Goal: Ask a question: Ask a question

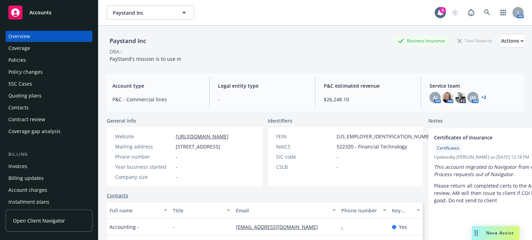
click at [11, 58] on div "Policies" at bounding box center [16, 60] width 17 height 11
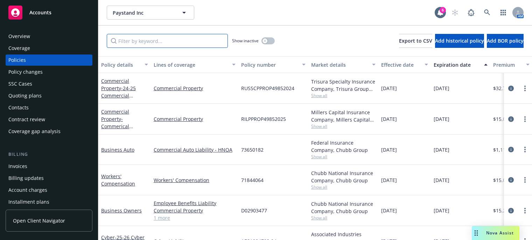
click at [174, 37] on input "Filter by keyword..." at bounding box center [167, 41] width 121 height 14
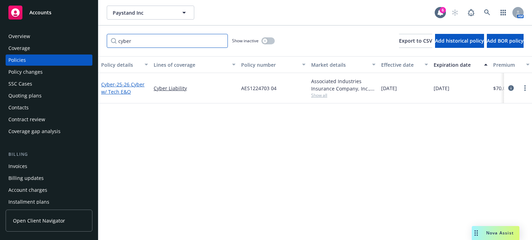
type input "cyber"
click at [121, 90] on span "- 25-26 Cyber w/ Tech E&O" at bounding box center [122, 88] width 43 height 14
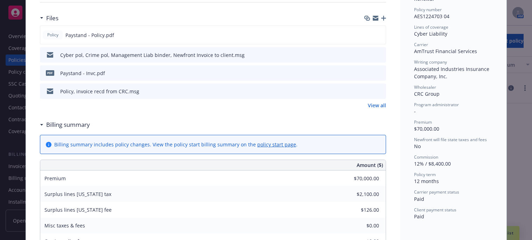
scroll to position [140, 0]
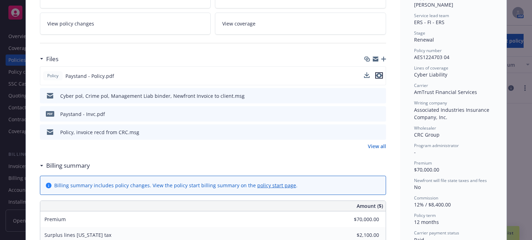
click at [376, 73] on icon "preview file" at bounding box center [379, 75] width 6 height 5
click at [378, 75] on icon "preview file" at bounding box center [379, 75] width 6 height 5
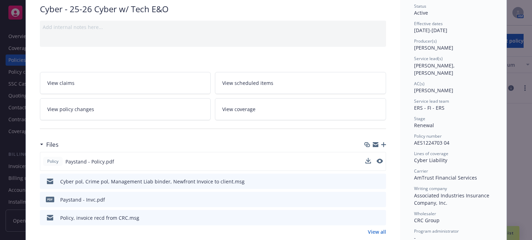
scroll to position [0, 0]
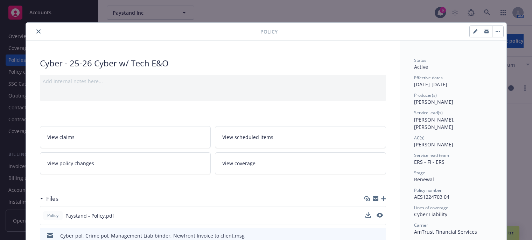
click at [36, 31] on icon "close" at bounding box center [38, 31] width 4 height 4
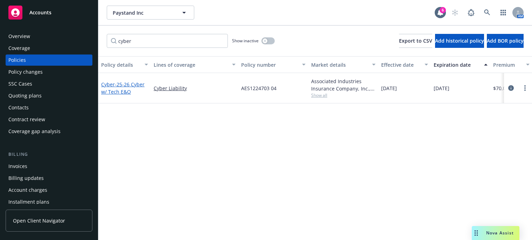
click at [109, 85] on link "Cyber - 25-26 Cyber w/ Tech E&O" at bounding box center [122, 88] width 43 height 14
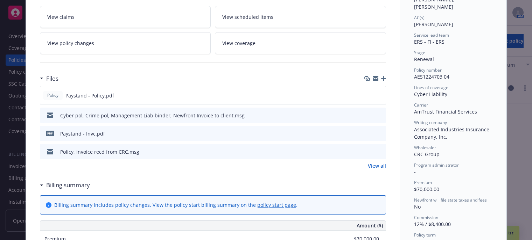
scroll to position [126, 0]
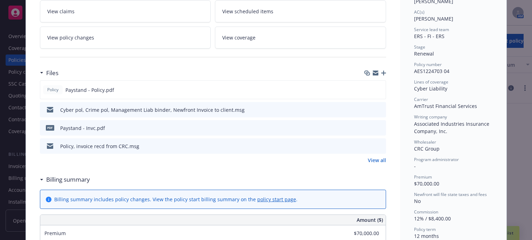
click at [379, 144] on icon "preview file" at bounding box center [379, 145] width 6 height 5
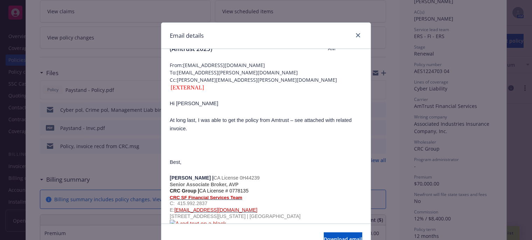
scroll to position [0, 0]
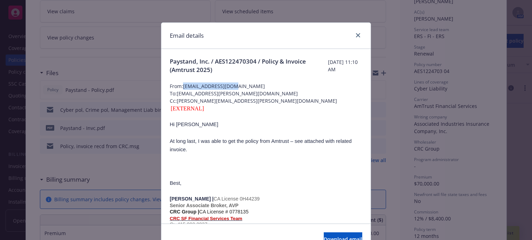
drag, startPoint x: 183, startPoint y: 86, endPoint x: 237, endPoint y: 88, distance: 53.9
click at [237, 88] on span "From: [EMAIL_ADDRESS][DOMAIN_NAME]" at bounding box center [266, 86] width 192 height 7
copy span "[EMAIL_ADDRESS][DOMAIN_NAME]"
click at [356, 34] on icon "close" at bounding box center [358, 35] width 4 height 4
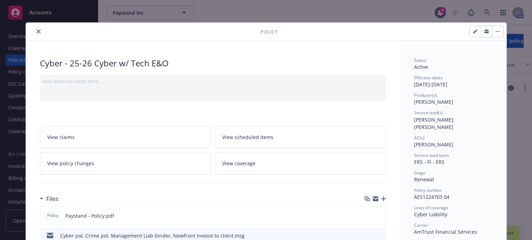
click at [37, 32] on icon "close" at bounding box center [38, 31] width 4 height 4
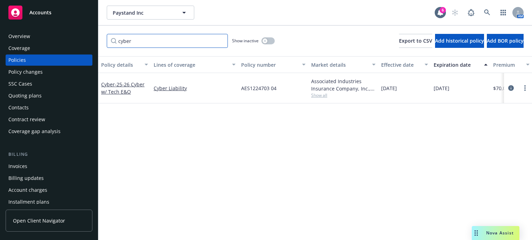
drag, startPoint x: 152, startPoint y: 35, endPoint x: 87, endPoint y: 40, distance: 64.6
click at [87, 40] on div "Accounts Overview Coverage Policies Policy changes SSC Cases Quoting plans Cont…" at bounding box center [266, 120] width 532 height 240
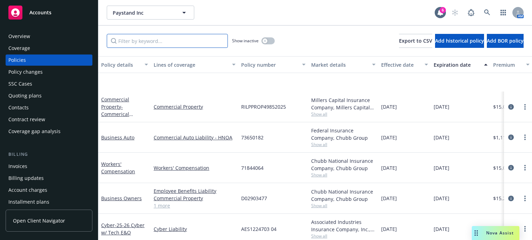
scroll to position [79, 0]
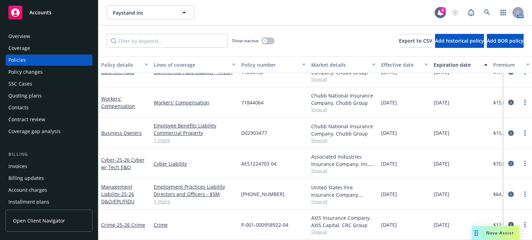
click at [159, 137] on link "1 more" at bounding box center [195, 140] width 82 height 7
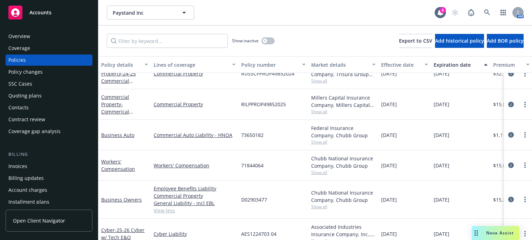
scroll to position [0, 0]
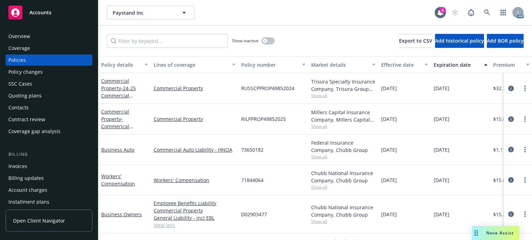
click at [495, 232] on span "Nova Assist" at bounding box center [500, 233] width 28 height 6
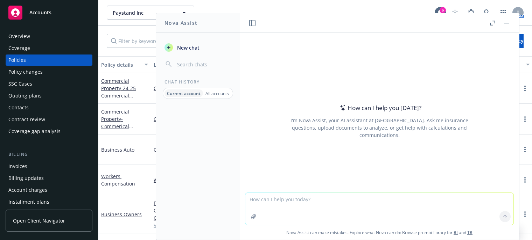
click at [180, 93] on p "Current account" at bounding box center [184, 94] width 34 height 6
click at [321, 201] on textarea at bounding box center [379, 209] width 268 height 32
type textarea "create a schedule of insurance for all of paystands coverages"
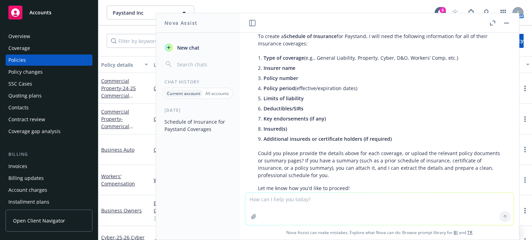
scroll to position [61, 0]
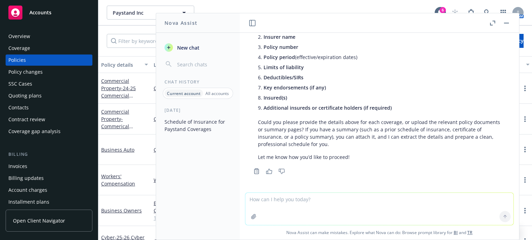
click at [123, 159] on div "Business Auto" at bounding box center [124, 150] width 52 height 30
click at [275, 198] on textarea at bounding box center [379, 209] width 268 height 32
type textarea "does cyber coverage cover indemnification agreements with customers"
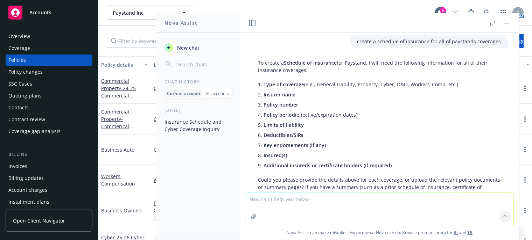
scroll to position [0, 0]
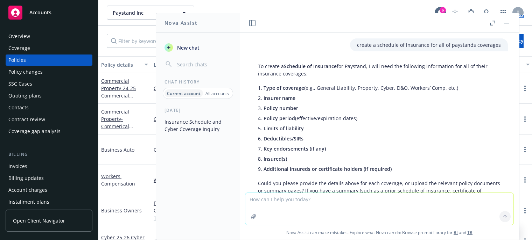
click at [506, 23] on rect "button" at bounding box center [506, 23] width 5 height 1
